Goal: Task Accomplishment & Management: Complete application form

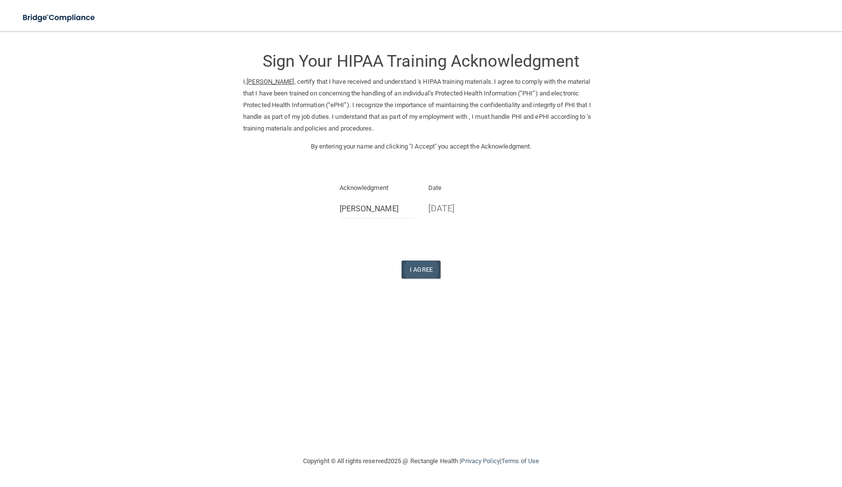
click at [414, 266] on button "I Agree" at bounding box center [421, 270] width 39 height 18
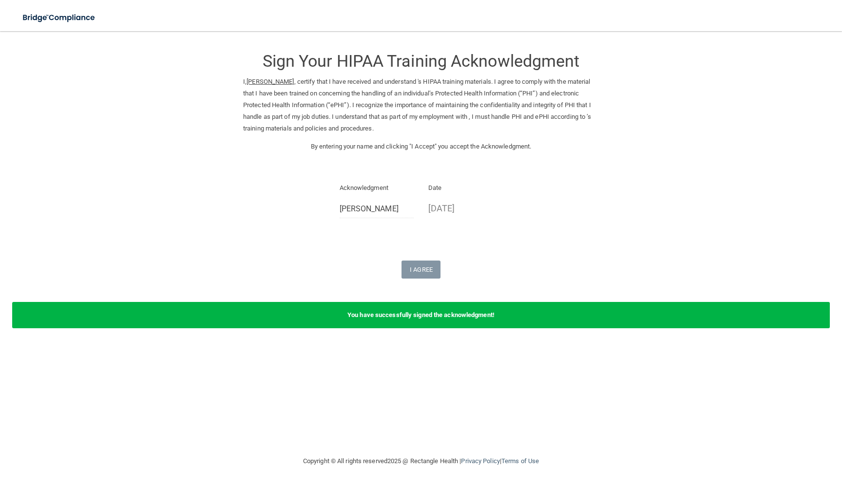
click at [418, 252] on div "Sign Your HIPAA Training Acknowledgment I, Faiza Asif , certify that I have rec…" at bounding box center [421, 160] width 356 height 238
click at [344, 312] on div "You have successfully signed the acknowledgment!" at bounding box center [421, 315] width 818 height 26
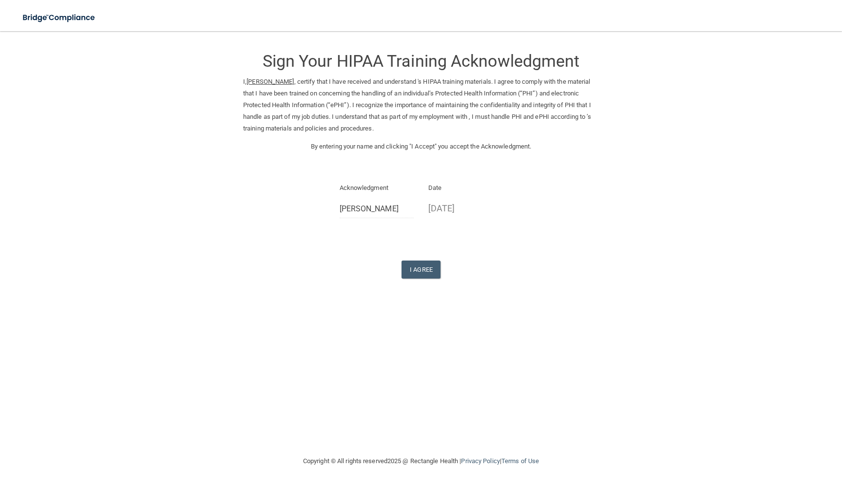
click at [449, 204] on p "[DATE]" at bounding box center [465, 208] width 75 height 16
click at [452, 204] on p "08/15/2025" at bounding box center [465, 208] width 75 height 16
click at [443, 211] on p "08/15/2025" at bounding box center [465, 208] width 75 height 16
click at [437, 204] on p "08/15/2025" at bounding box center [465, 208] width 75 height 16
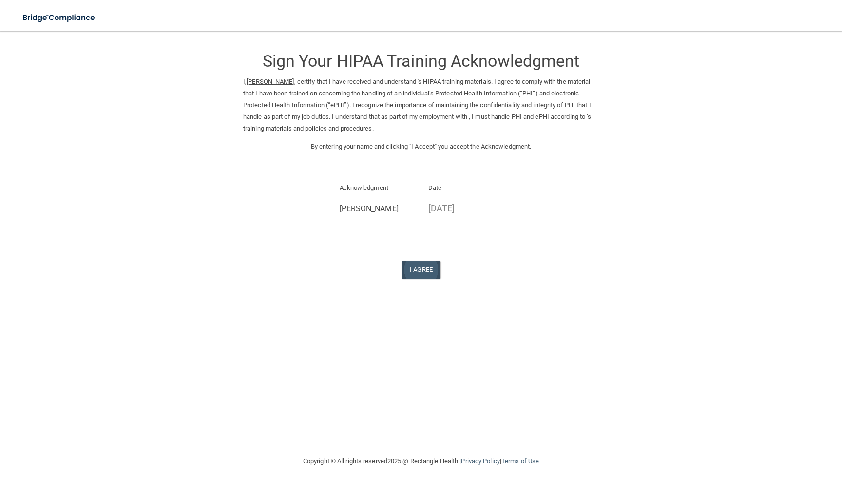
click at [429, 271] on button "I Agree" at bounding box center [421, 270] width 39 height 18
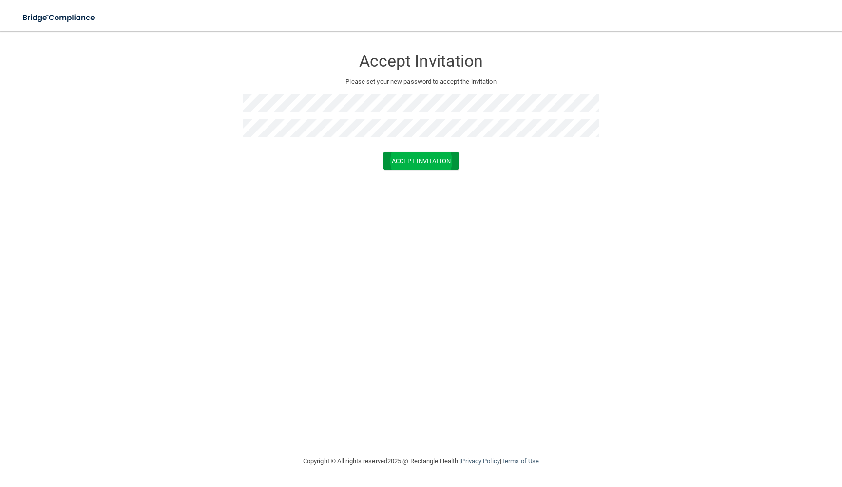
click at [444, 158] on button "Accept Invitation" at bounding box center [421, 161] width 75 height 18
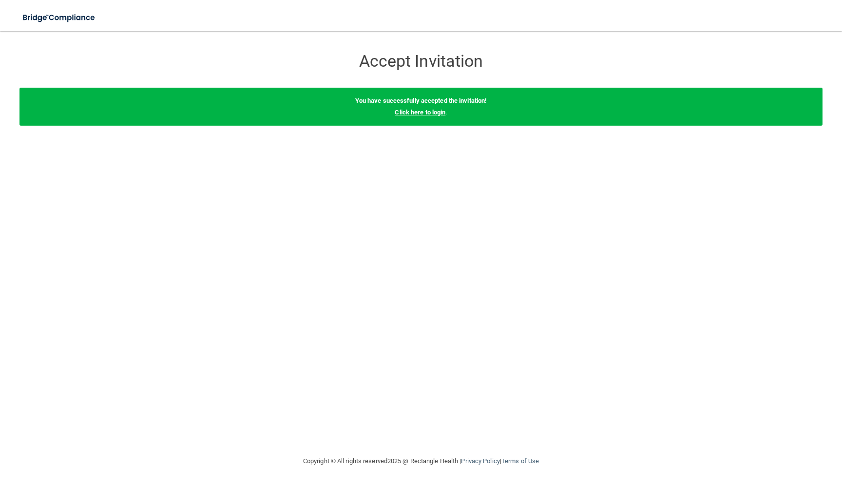
click at [435, 114] on link "Click here to login" at bounding box center [420, 112] width 51 height 7
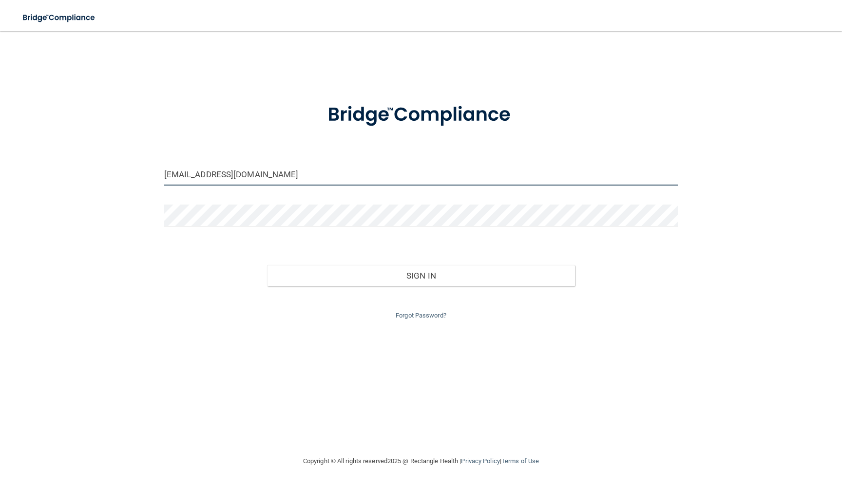
type input "faiza.asif915@gamil.com"
click at [379, 269] on button "Sign In" at bounding box center [421, 275] width 308 height 21
click at [366, 271] on button "Sign In" at bounding box center [421, 275] width 308 height 21
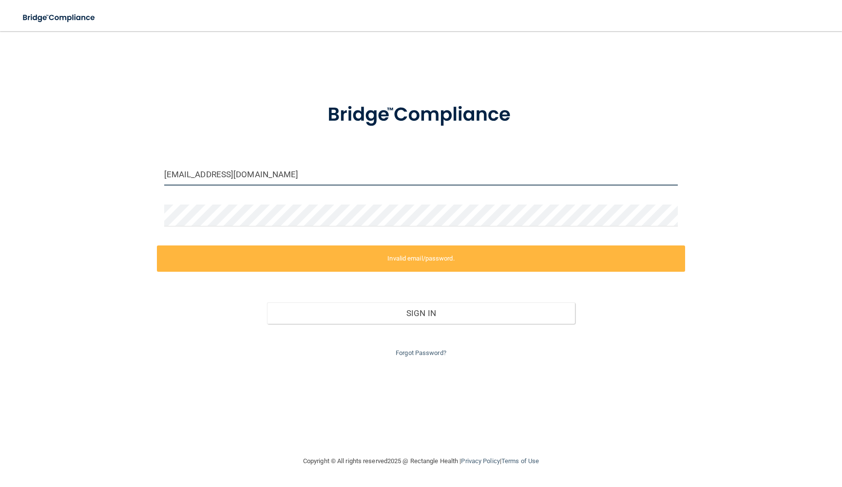
click at [298, 172] on input "faiza.asif915@gamil.com" at bounding box center [421, 175] width 514 height 22
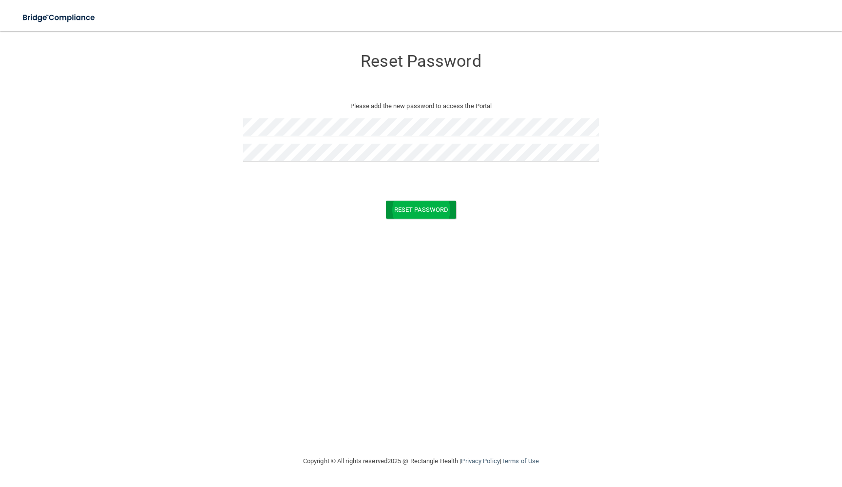
click at [447, 209] on button "Reset Password" at bounding box center [421, 210] width 70 height 18
click at [408, 228] on button "Reset Password" at bounding box center [421, 224] width 70 height 18
click at [407, 232] on form "Reset Password Please check the errors below Token is invalid or blank. Reset P…" at bounding box center [420, 143] width 803 height 204
click at [405, 223] on button "Reset Password" at bounding box center [421, 224] width 70 height 18
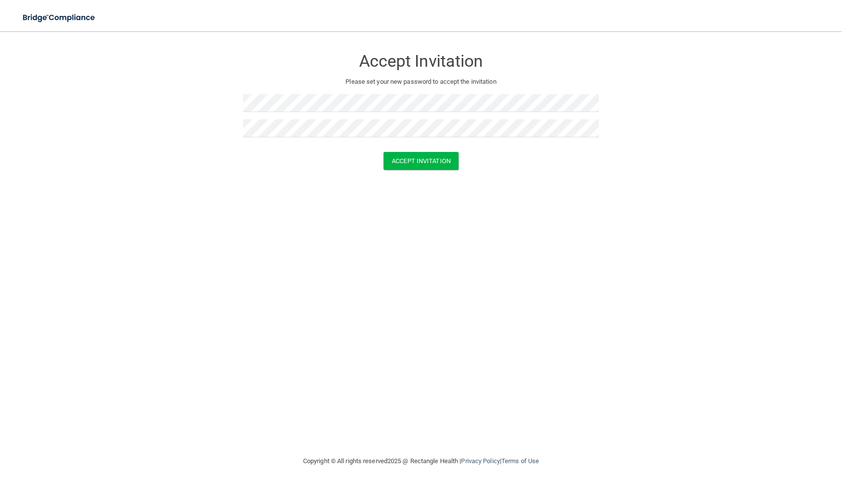
click at [341, 142] on div at bounding box center [421, 131] width 356 height 25
click at [341, 137] on div at bounding box center [421, 131] width 356 height 25
click at [401, 161] on button "Accept Invitation" at bounding box center [421, 161] width 75 height 18
click at [414, 148] on p "Token is invalid or blank." at bounding box center [421, 153] width 356 height 12
click at [399, 175] on button "Accept Invitation" at bounding box center [421, 175] width 75 height 18
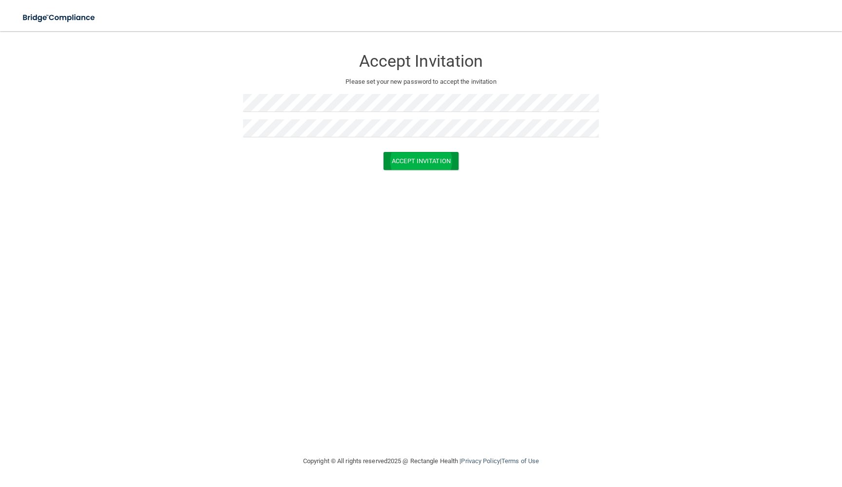
click at [418, 162] on button "Accept Invitation" at bounding box center [421, 161] width 75 height 18
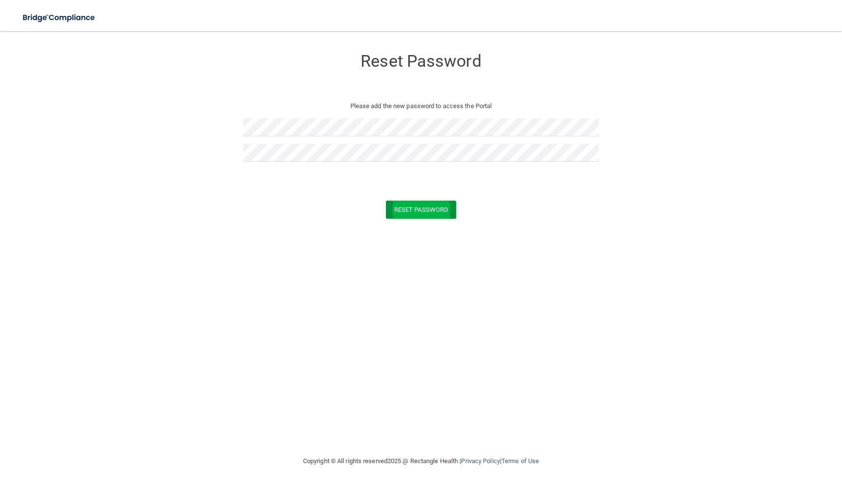
click at [426, 208] on button "Reset Password" at bounding box center [421, 210] width 70 height 18
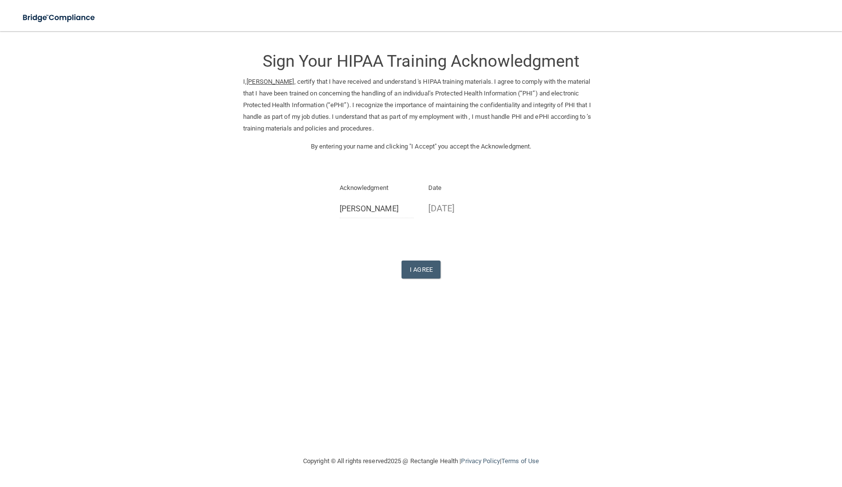
click at [387, 123] on p "I, [PERSON_NAME] , certify that I have received and understand 's HIPAA trainin…" at bounding box center [421, 105] width 356 height 58
click at [387, 137] on div "I, Faiza Asif , certify that I have received and understand 's HIPAA training m…" at bounding box center [421, 108] width 370 height 65
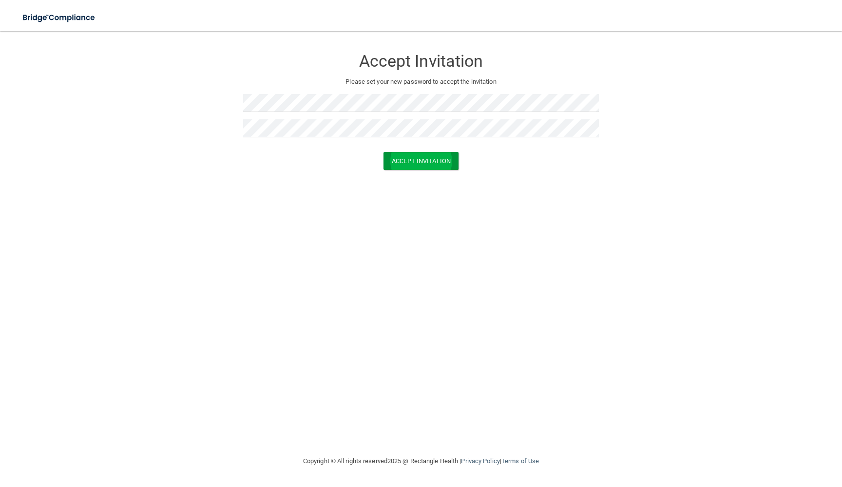
click at [451, 160] on button "Accept Invitation" at bounding box center [421, 161] width 75 height 18
click at [334, 114] on div at bounding box center [421, 106] width 356 height 25
click at [418, 174] on button "Accept Invitation" at bounding box center [421, 175] width 75 height 18
click at [418, 173] on button "Accept Invitation" at bounding box center [421, 175] width 75 height 18
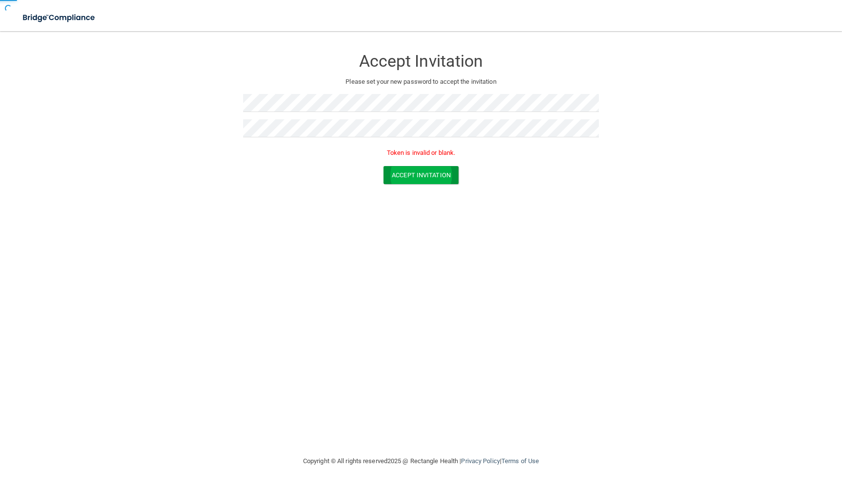
click at [418, 173] on button "Accept Invitation" at bounding box center [421, 175] width 75 height 18
click at [420, 171] on button "Accept Invitation" at bounding box center [421, 175] width 75 height 18
click at [426, 166] on button "Accept Invitation" at bounding box center [421, 175] width 75 height 18
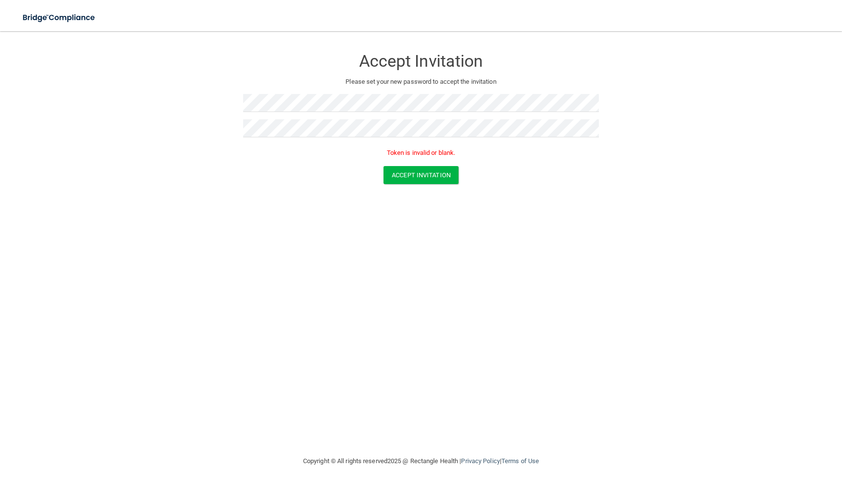
click at [424, 151] on p "Token is invalid or blank." at bounding box center [421, 153] width 356 height 12
click at [423, 157] on button "Accept Invitation" at bounding box center [421, 161] width 75 height 18
click at [444, 174] on button "Accept Invitation" at bounding box center [421, 175] width 75 height 18
click at [410, 174] on button "Accept Invitation" at bounding box center [421, 175] width 75 height 18
click at [409, 160] on button "Accept Invitation" at bounding box center [421, 161] width 75 height 18
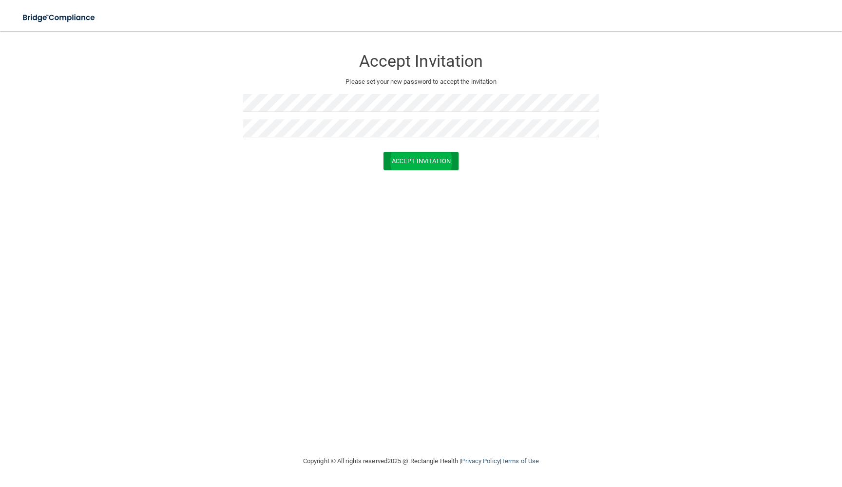
click at [434, 155] on button "Accept Invitation" at bounding box center [421, 161] width 75 height 18
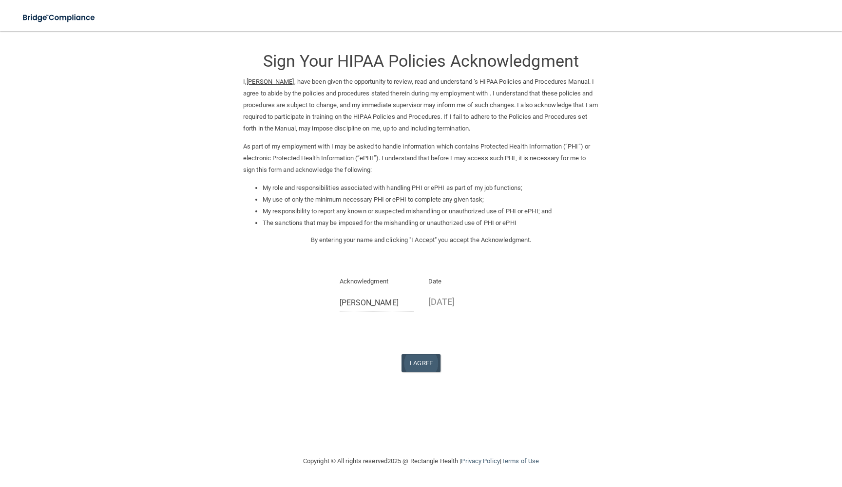
click at [415, 356] on button "I Agree" at bounding box center [421, 363] width 39 height 18
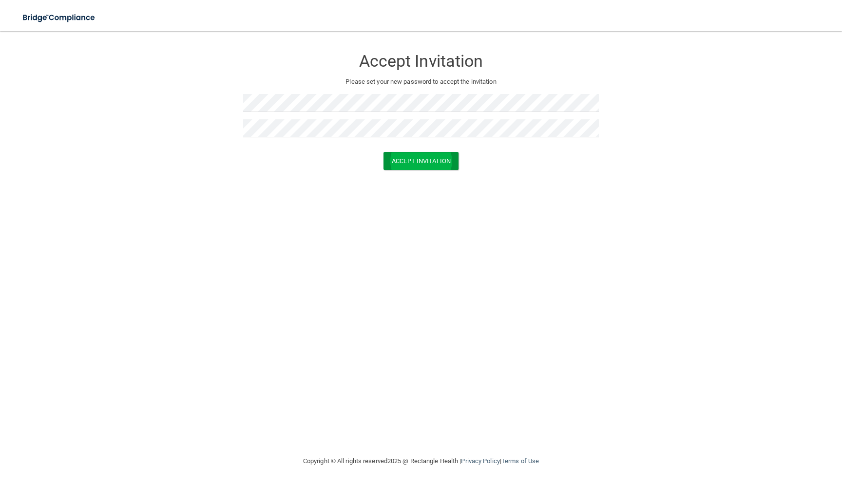
click at [445, 164] on button "Accept Invitation" at bounding box center [421, 161] width 75 height 18
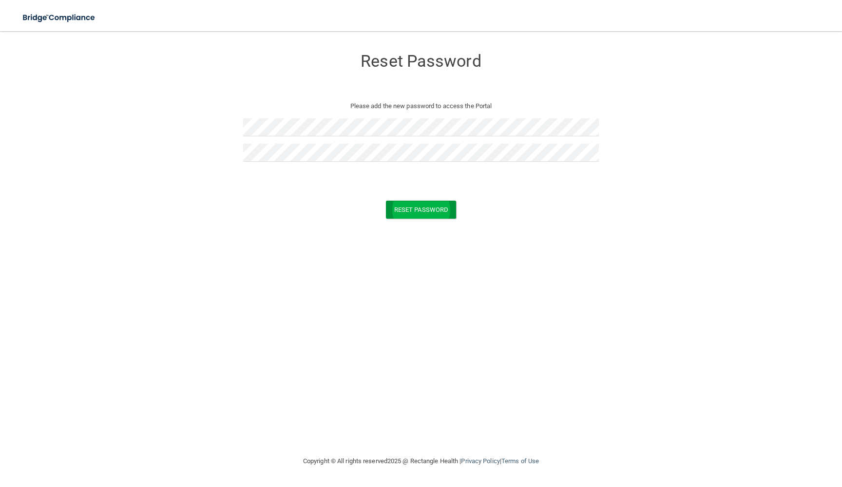
click at [395, 209] on button "Reset Password" at bounding box center [421, 210] width 70 height 18
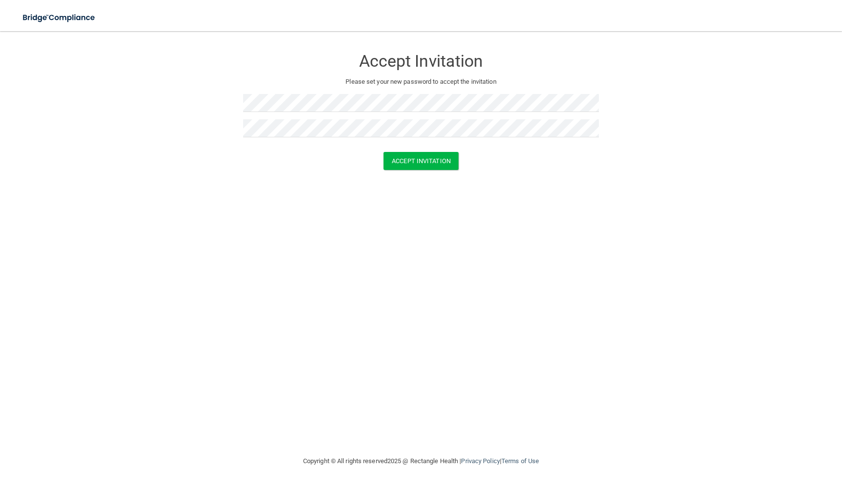
click at [539, 114] on div at bounding box center [421, 106] width 356 height 25
click at [549, 115] on div at bounding box center [421, 106] width 356 height 25
click at [549, 112] on div at bounding box center [421, 106] width 356 height 25
click at [449, 156] on button "Accept Invitation" at bounding box center [421, 161] width 75 height 18
click at [536, 213] on div "Accept Invitation Please set your new password to accept the invitation Token i…" at bounding box center [420, 243] width 803 height 405
